Goal: Complete application form

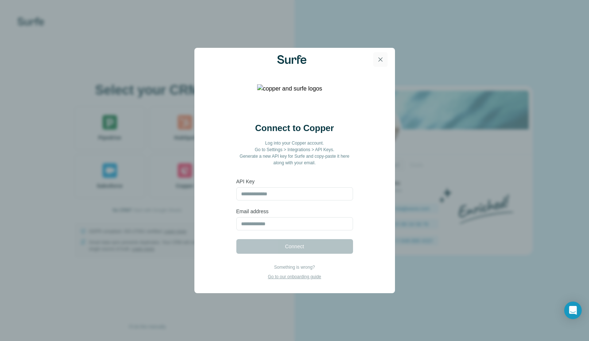
click at [378, 57] on icon "button" at bounding box center [380, 59] width 7 height 7
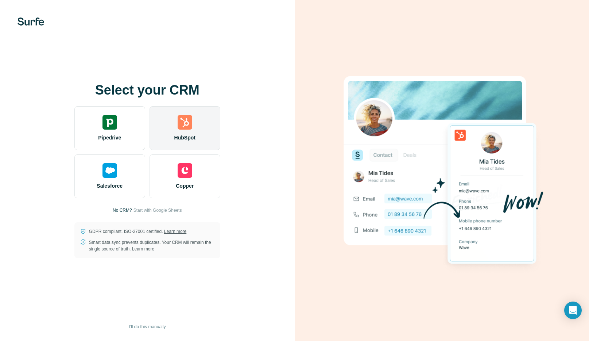
click at [192, 122] on img at bounding box center [185, 122] width 15 height 15
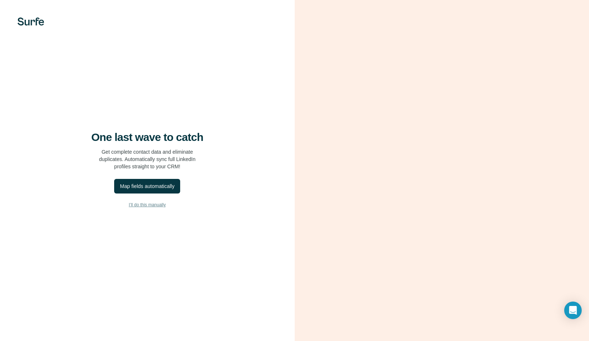
click at [151, 204] on span "I’ll do this manually" at bounding box center [147, 204] width 37 height 7
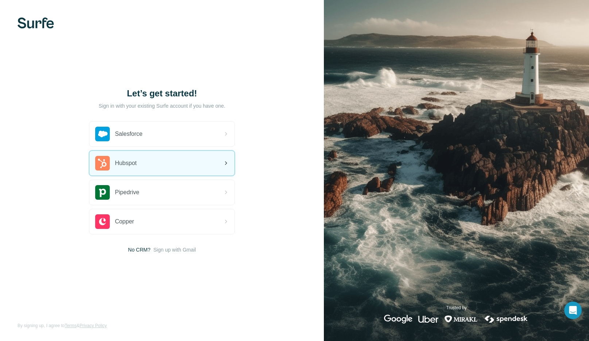
click at [190, 169] on div "Hubspot" at bounding box center [161, 163] width 145 height 25
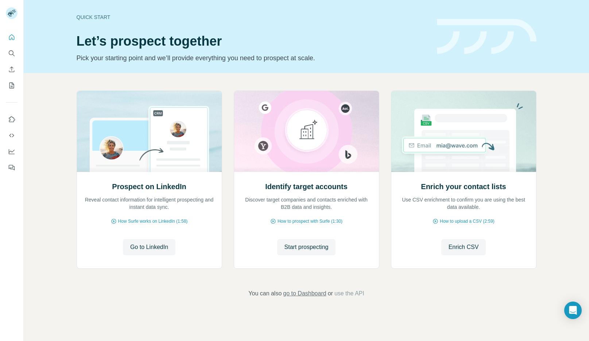
click at [302, 294] on span "go to Dashboard" at bounding box center [304, 293] width 43 height 9
